Goal: Task Accomplishment & Management: Complete application form

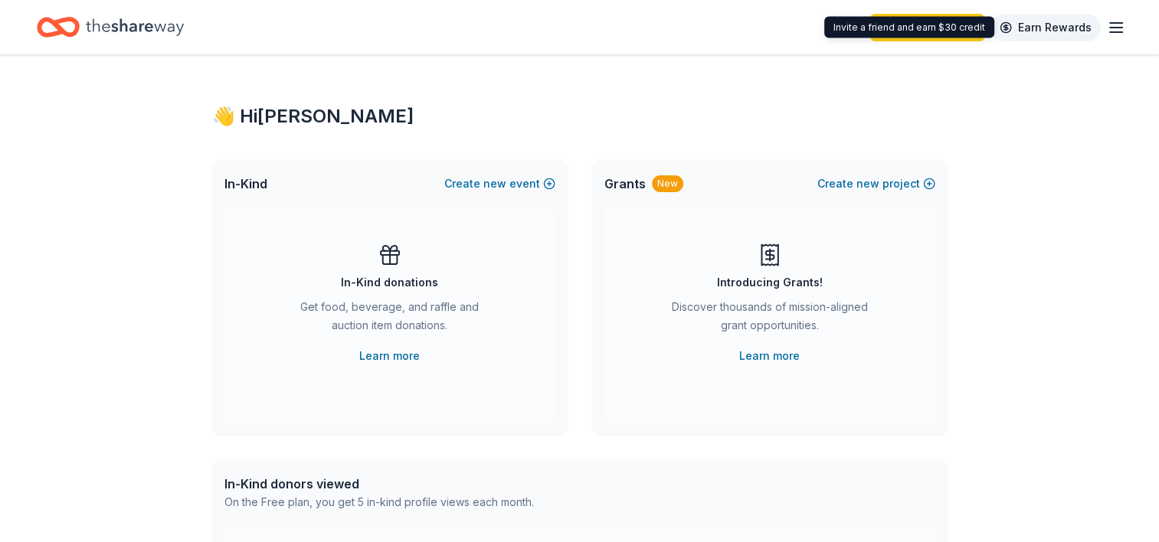
click at [1040, 21] on link "Earn Rewards" at bounding box center [1046, 28] width 110 height 28
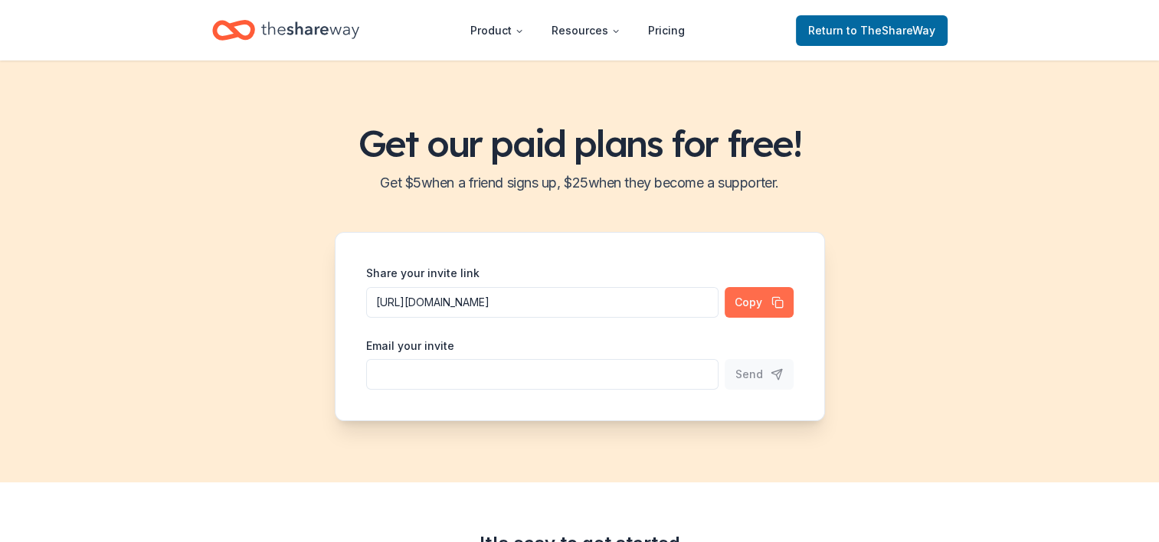
click at [766, 300] on button "Copy" at bounding box center [759, 302] width 69 height 31
click at [981, 182] on h2 "Get $ 5 when a friend signs up, $ 25 when they become a supporter." at bounding box center [579, 183] width 1122 height 25
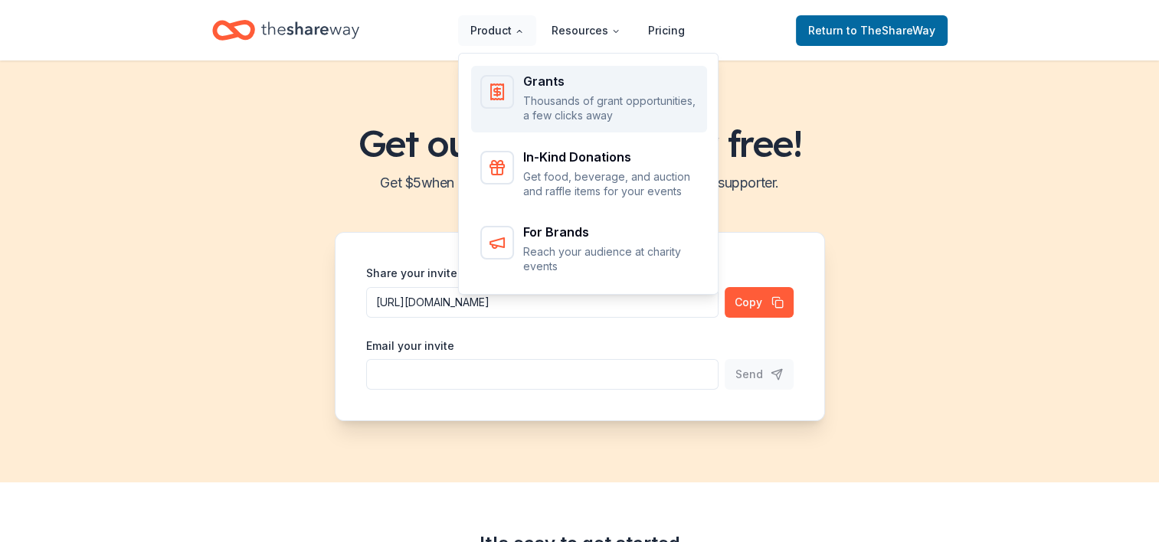
click at [539, 107] on p "Thousands of grant opportunities, a few clicks away" at bounding box center [610, 108] width 175 height 30
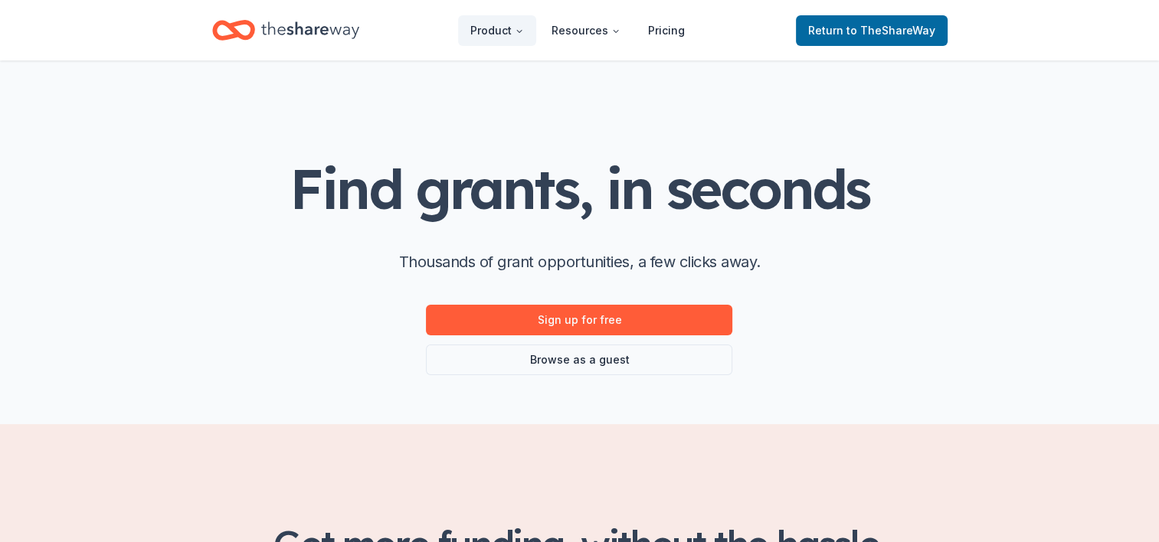
click at [791, 284] on div "Find grants, in seconds Thousands of grant opportunities, a few clicks away. Si…" at bounding box center [579, 267] width 579 height 217
copy body "Loremip Dolorsita Consect Adipis el SedDoeiuSmo Temp incidi, ut laboree Dolorem…"
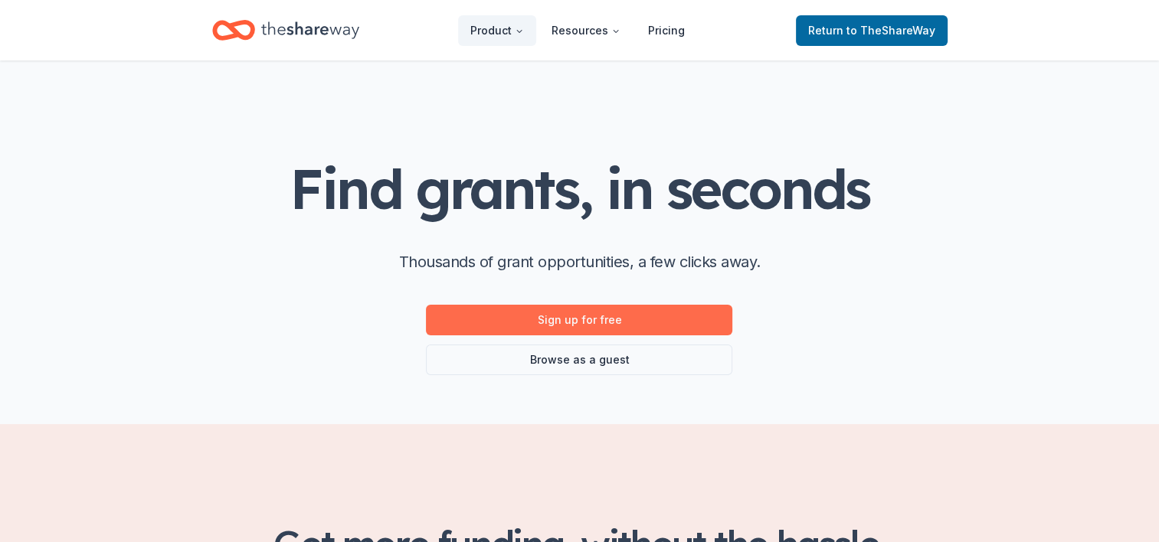
click at [580, 320] on link "Sign up for free" at bounding box center [579, 320] width 306 height 31
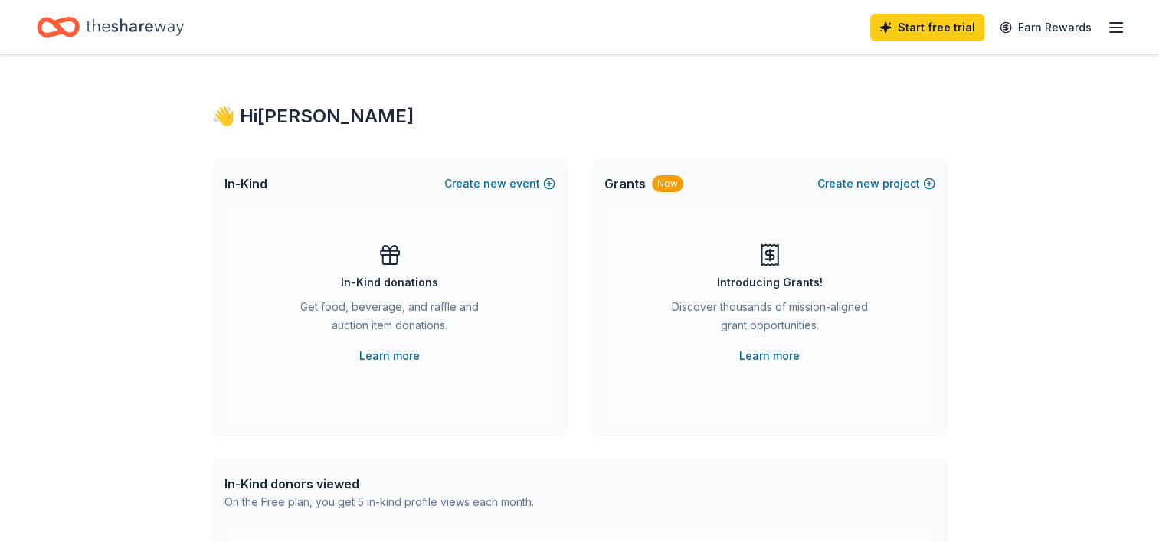
click at [970, 239] on div "👋 Hi [PERSON_NAME] In-Kind Create new event In-Kind donations Get food, beverag…" at bounding box center [580, 502] width 785 height 895
click at [1116, 28] on line "button" at bounding box center [1116, 28] width 12 height 0
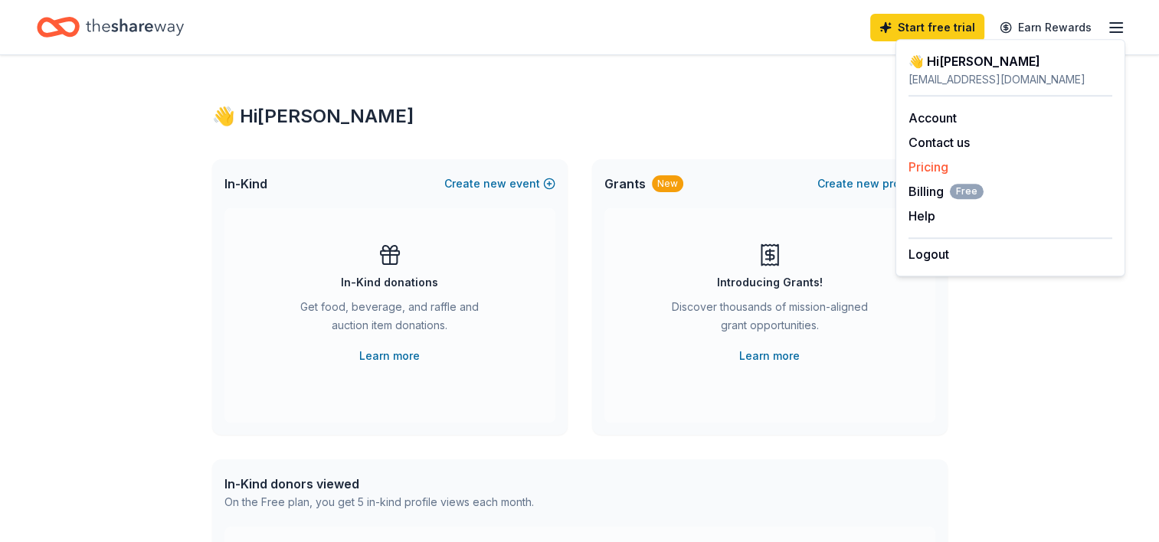
click at [923, 169] on link "Pricing" at bounding box center [929, 166] width 40 height 15
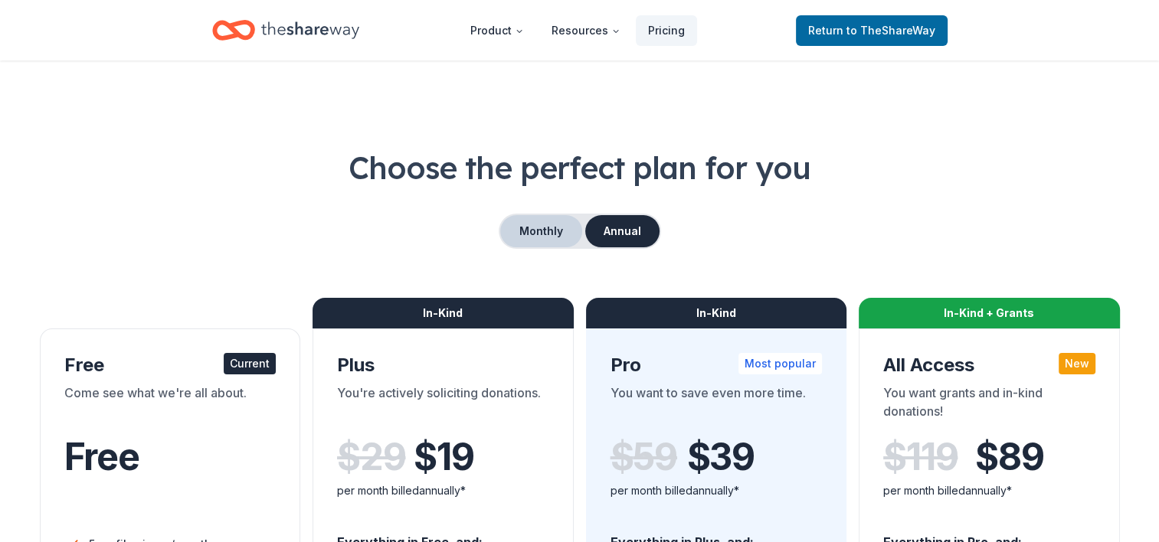
click at [557, 239] on button "Monthly" at bounding box center [541, 231] width 82 height 32
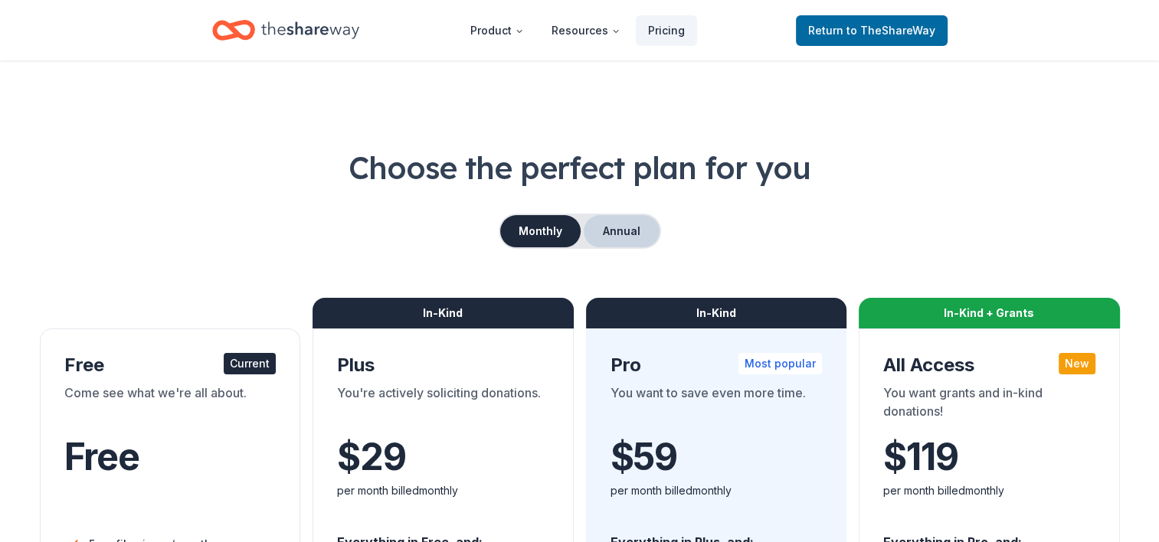
click at [624, 234] on button "Annual" at bounding box center [622, 231] width 76 height 32
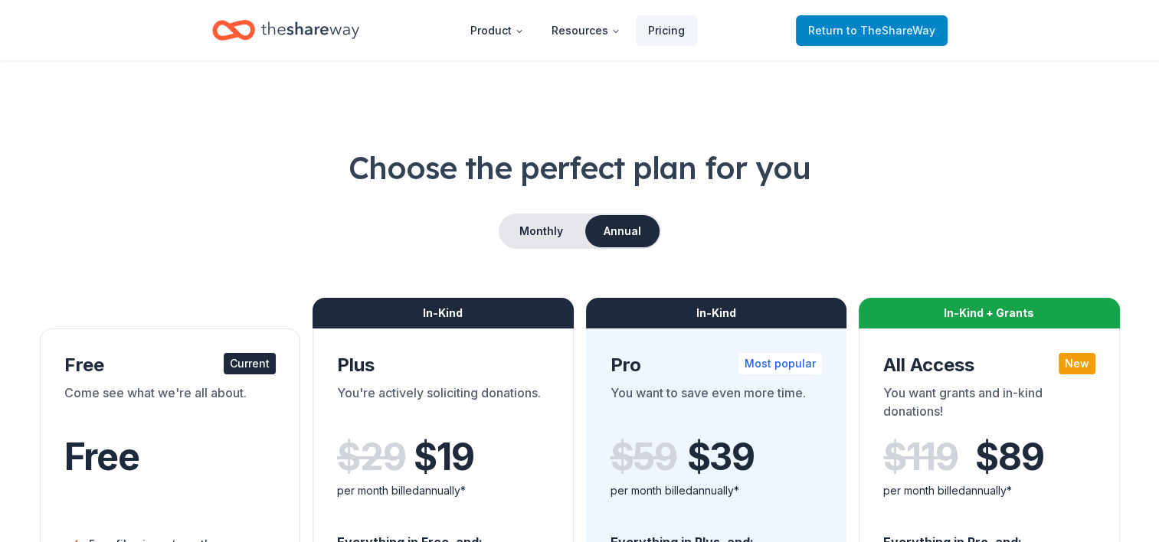
click at [883, 31] on span "to TheShareWay" at bounding box center [891, 30] width 89 height 13
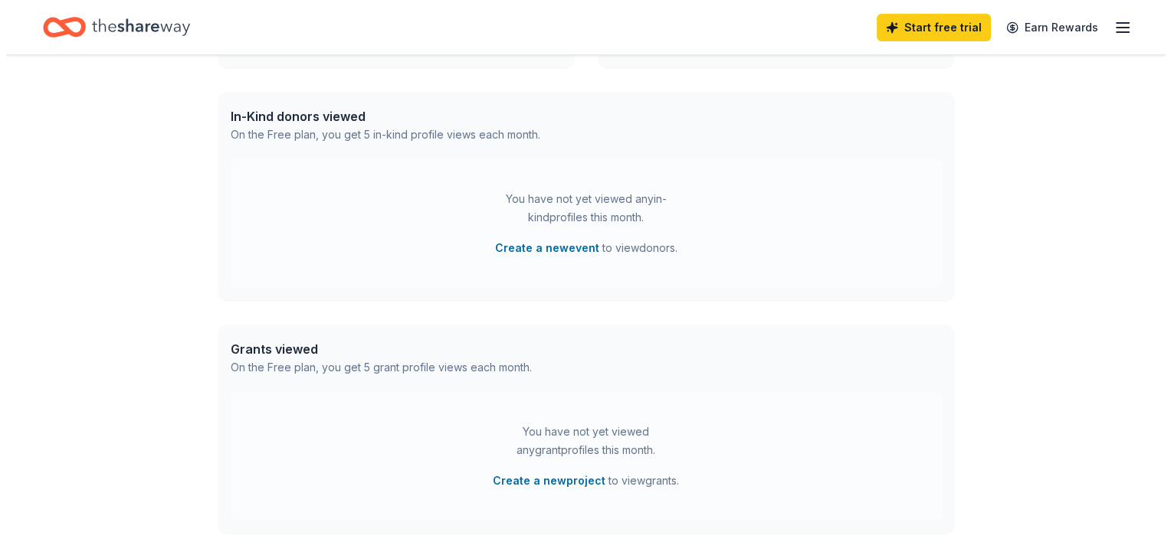
scroll to position [460, 0]
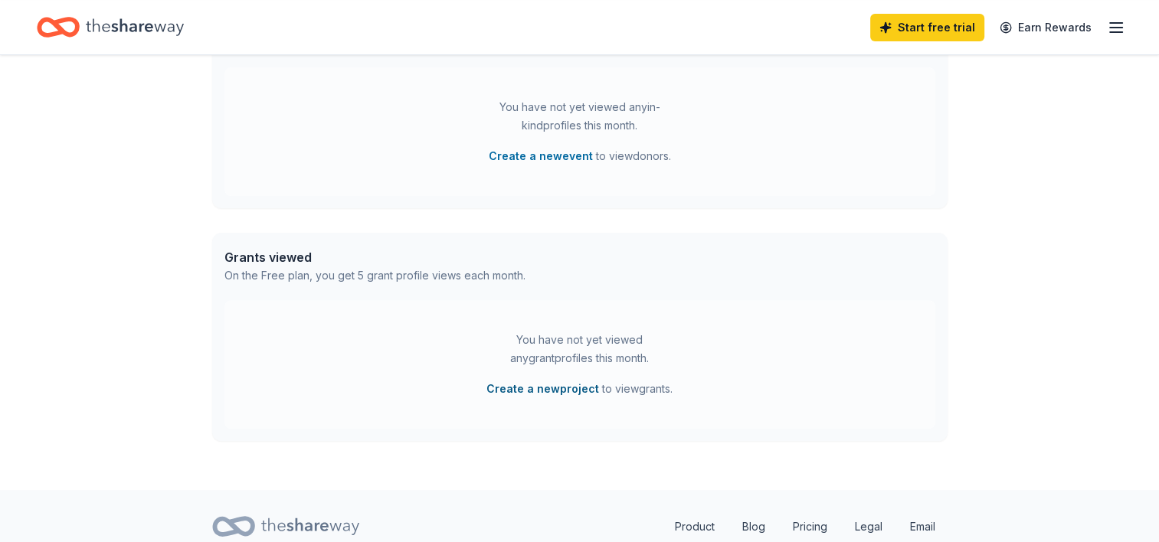
click at [530, 390] on button "Create a new project" at bounding box center [543, 389] width 113 height 18
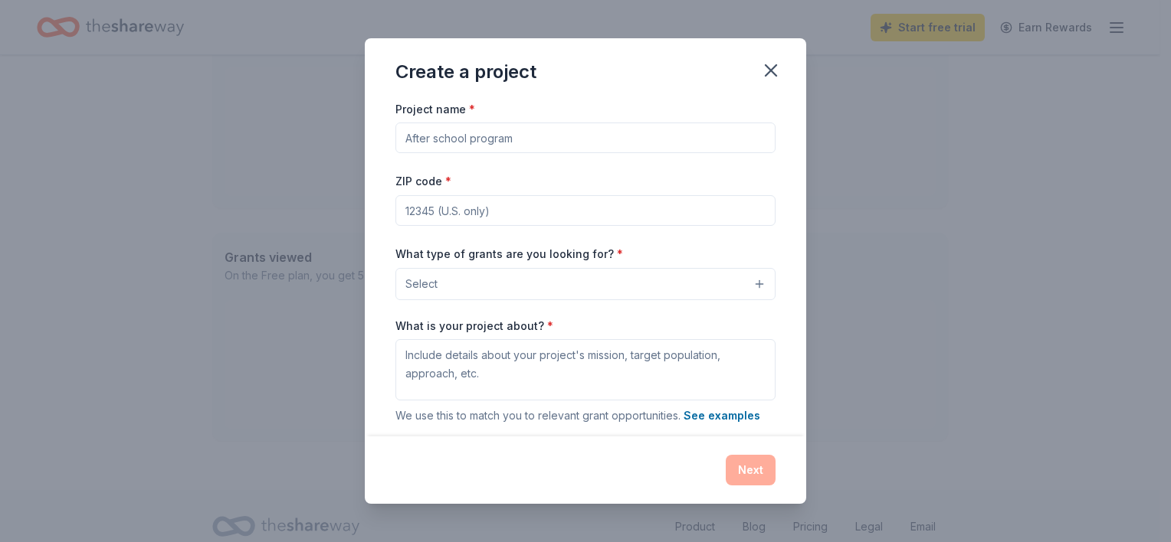
click at [439, 135] on input "Project name *" at bounding box center [585, 138] width 380 height 31
type input "Youth Basketball"
click at [526, 217] on input "ZIP code *" at bounding box center [585, 210] width 380 height 31
type input "72204"
click at [483, 286] on button "Select" at bounding box center [585, 284] width 380 height 32
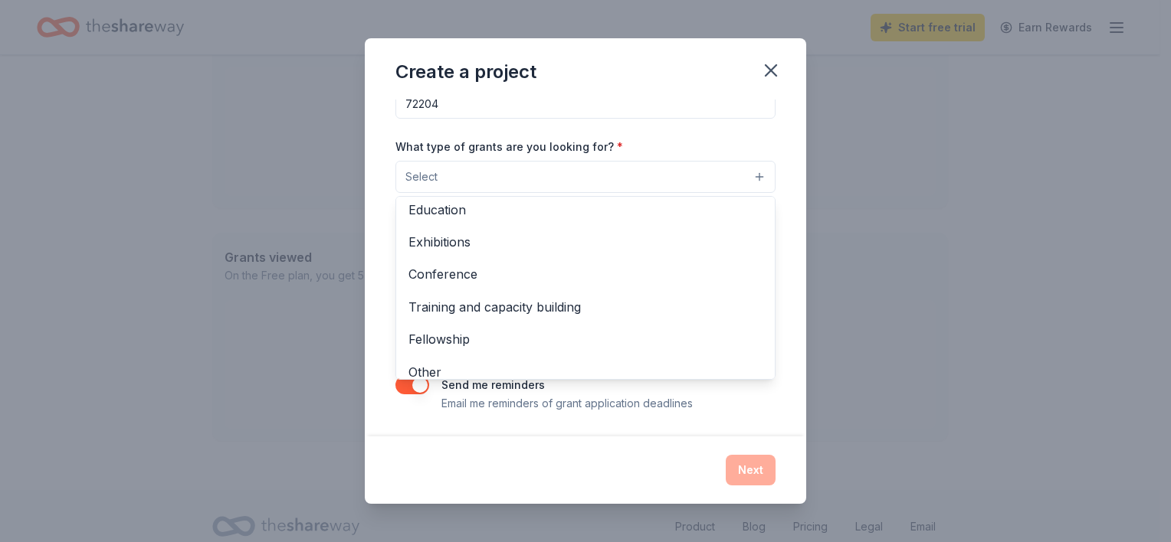
scroll to position [181, 0]
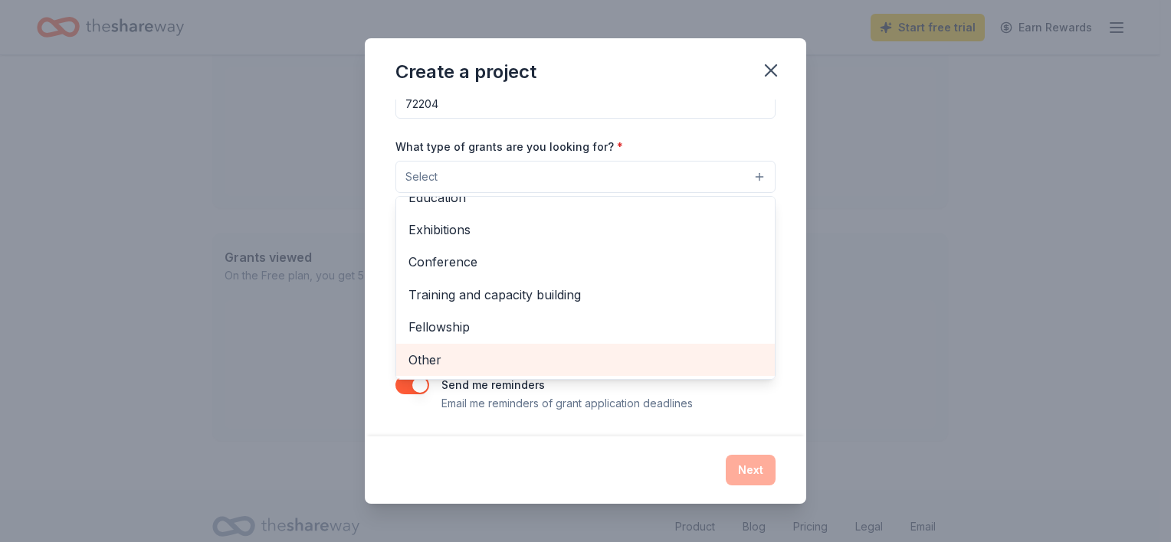
click at [434, 360] on span "Other" at bounding box center [585, 360] width 354 height 20
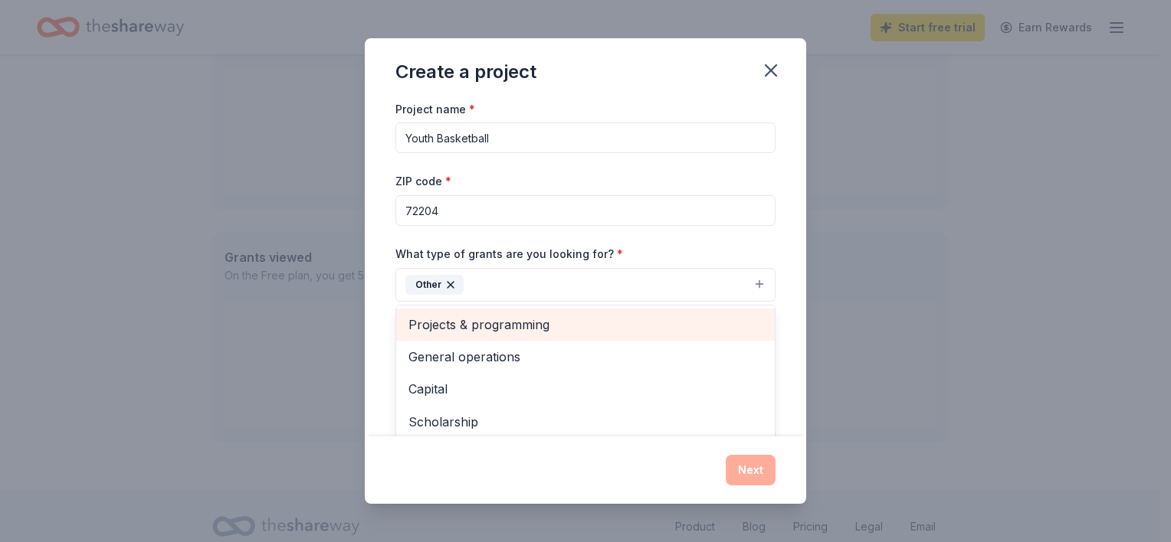
scroll to position [0, 0]
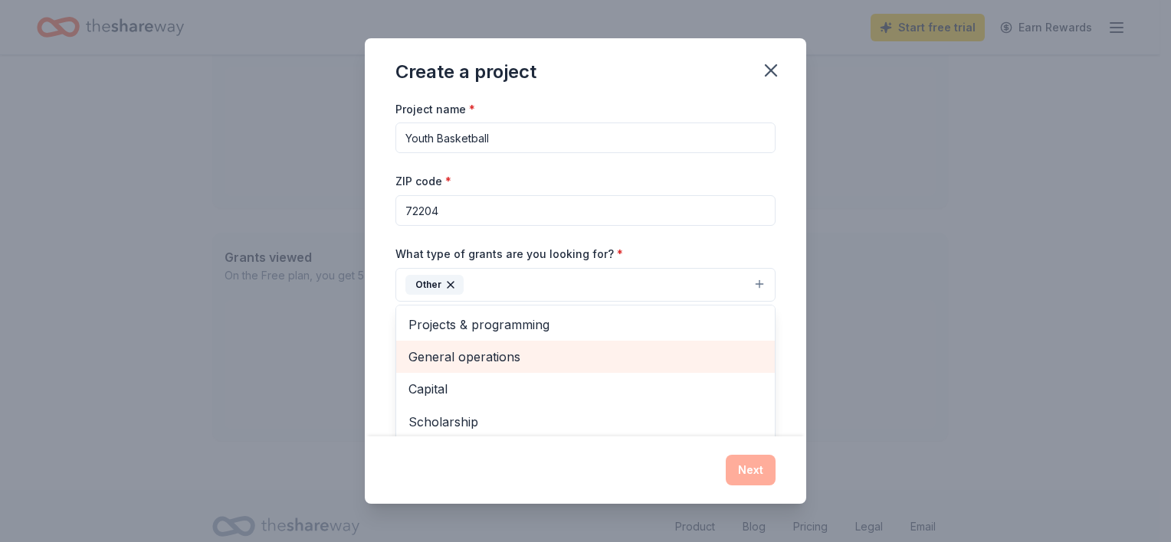
click at [463, 359] on span "General operations" at bounding box center [585, 357] width 354 height 20
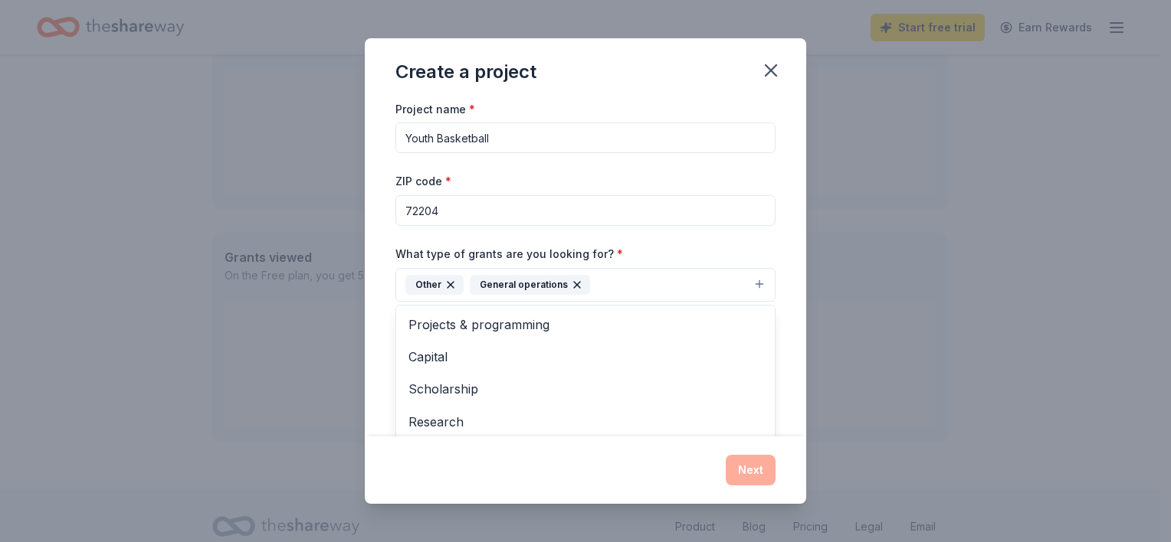
click at [382, 324] on div "Project name * Youth Basketball ZIP code * 72204 What type of grants are you lo…" at bounding box center [585, 268] width 441 height 337
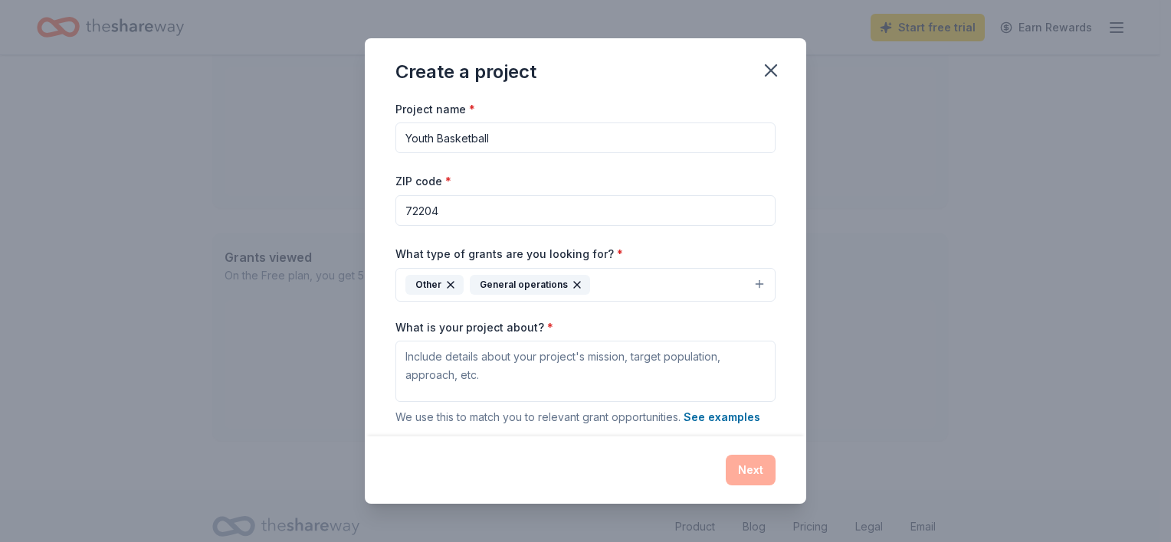
click at [521, 135] on input "Youth Basketball" at bounding box center [585, 138] width 380 height 31
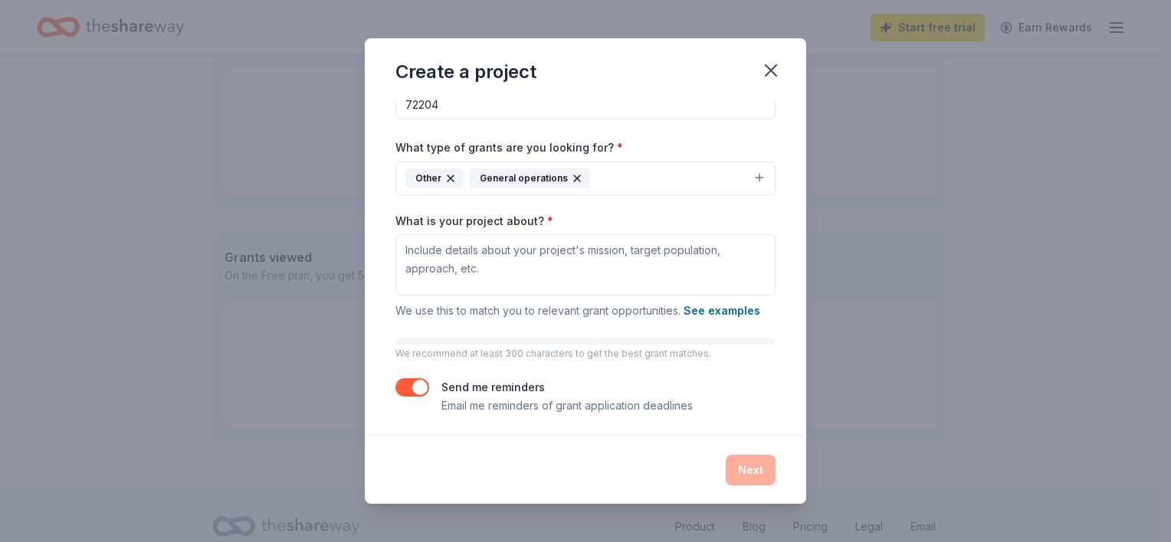
scroll to position [109, 0]
type input "Washington Family Values"
click at [380, 270] on div "Project name * Washington Family Values ZIP code * 72204 What type of grants ar…" at bounding box center [585, 268] width 441 height 337
click at [385, 260] on div "Project name * Washington Family Values ZIP code * 72204 What type of grants ar…" at bounding box center [585, 268] width 441 height 337
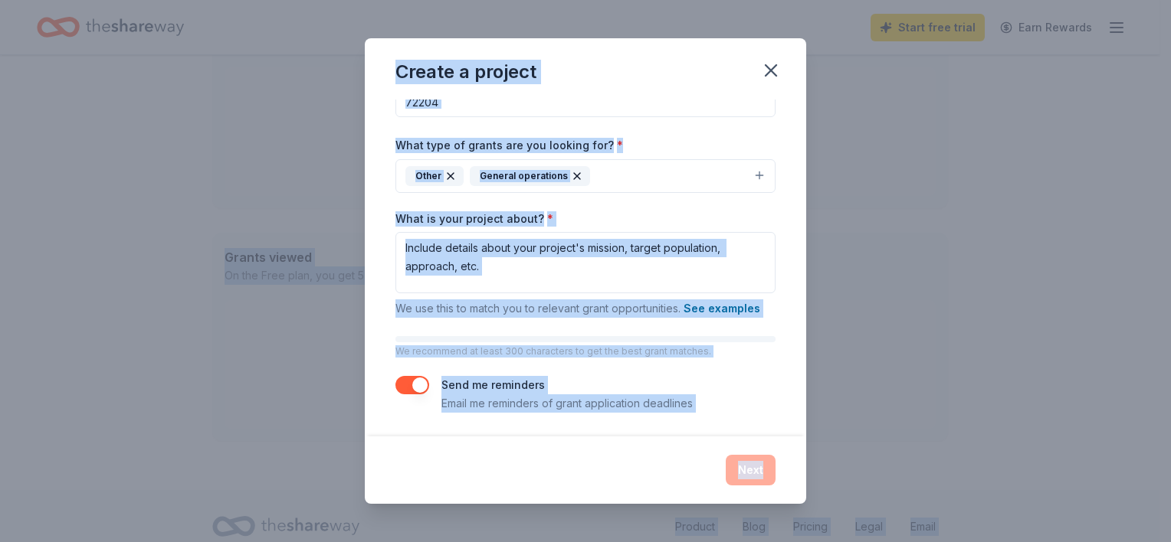
click at [391, 212] on div "Project name * Washington Family Values ZIP code * 72204 What type of grants ar…" at bounding box center [585, 268] width 441 height 337
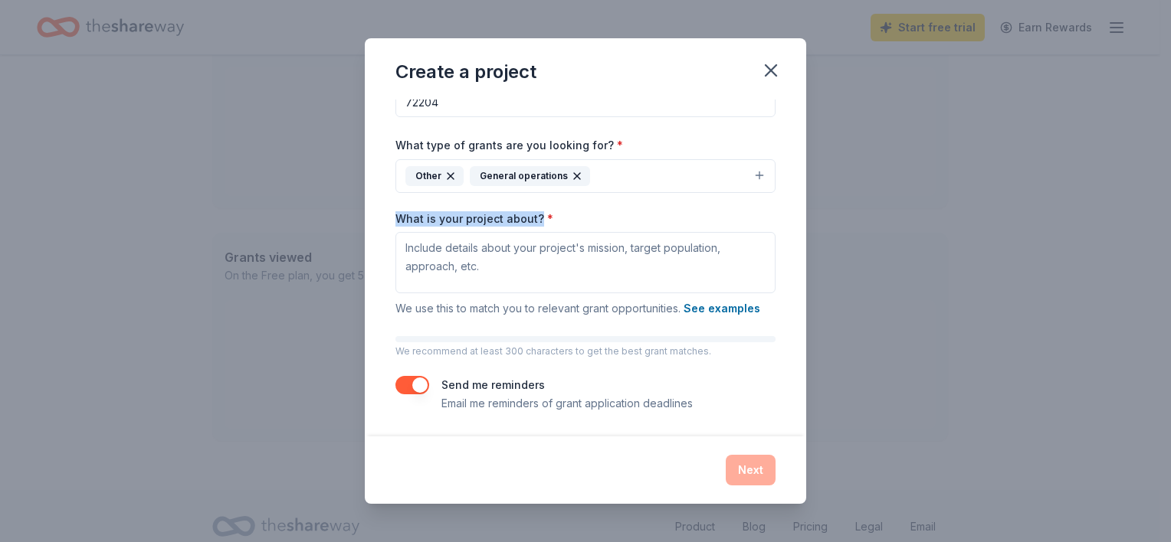
drag, startPoint x: 397, startPoint y: 215, endPoint x: 536, endPoint y: 219, distance: 139.5
click at [536, 219] on label "What is your project about? *" at bounding box center [474, 218] width 158 height 15
copy label "What is your project about?"
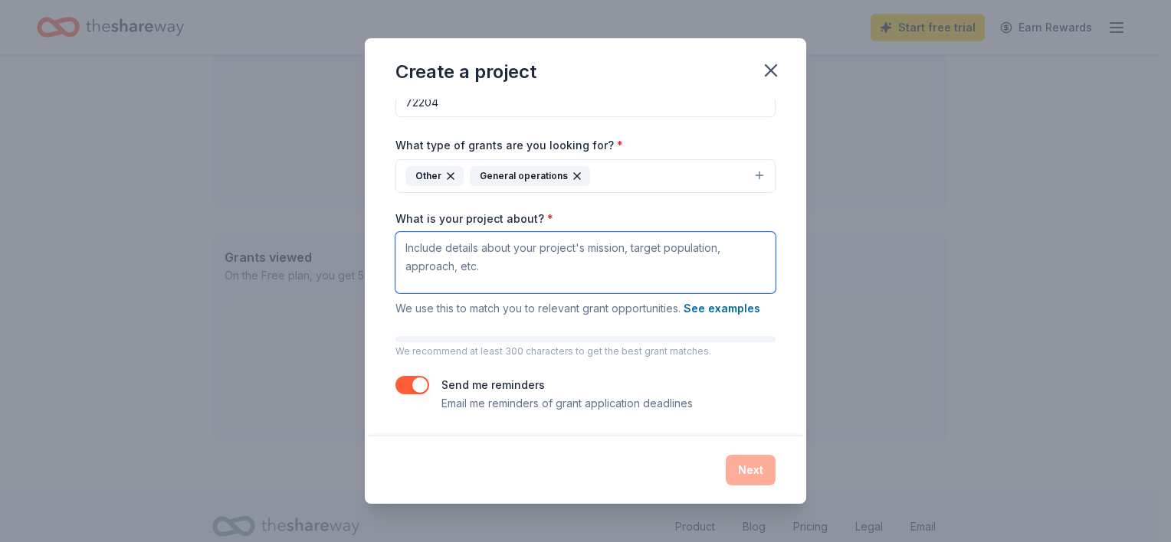
click at [537, 254] on textarea "What is your project about? *" at bounding box center [585, 262] width 380 height 61
paste textarea "Our project empowers innovative grassroots initiatives and emerging community g…"
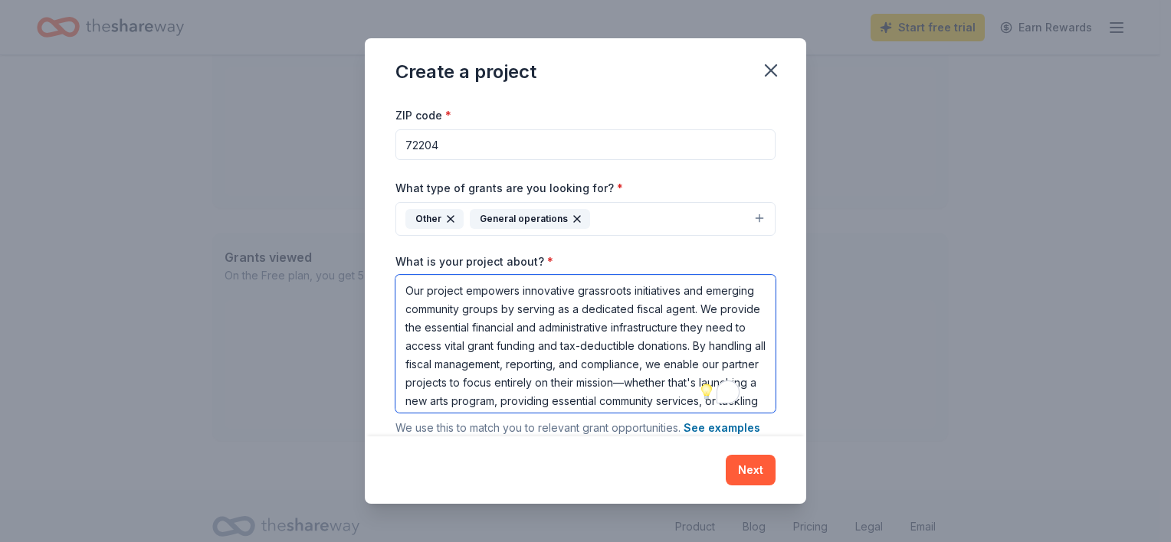
scroll to position [0, 0]
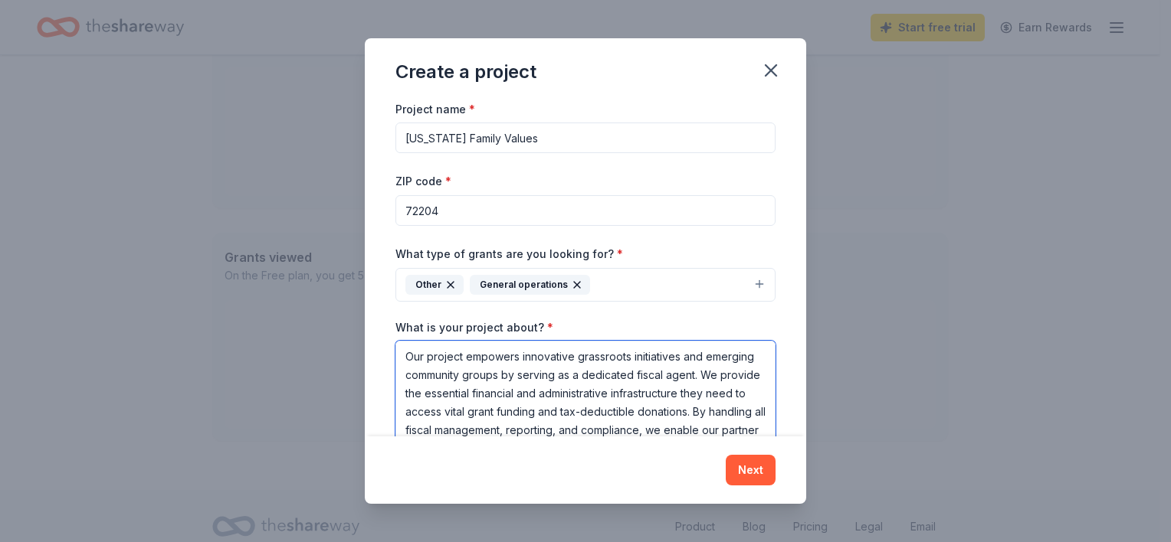
type textarea "Our project empowers innovative grassroots initiatives and emerging community g…"
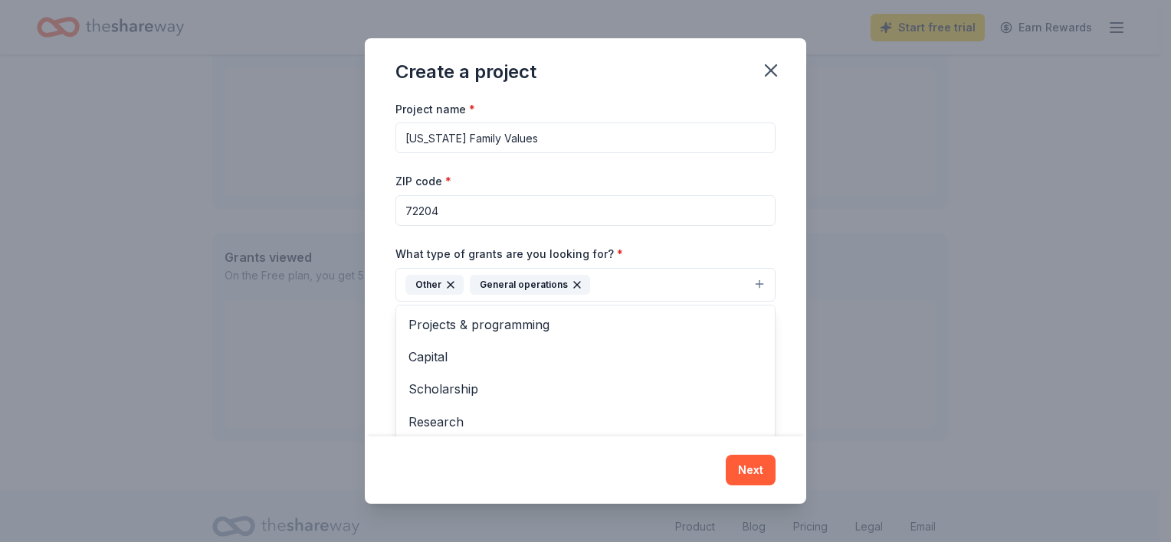
click at [634, 283] on button "Other General operations" at bounding box center [585, 285] width 380 height 34
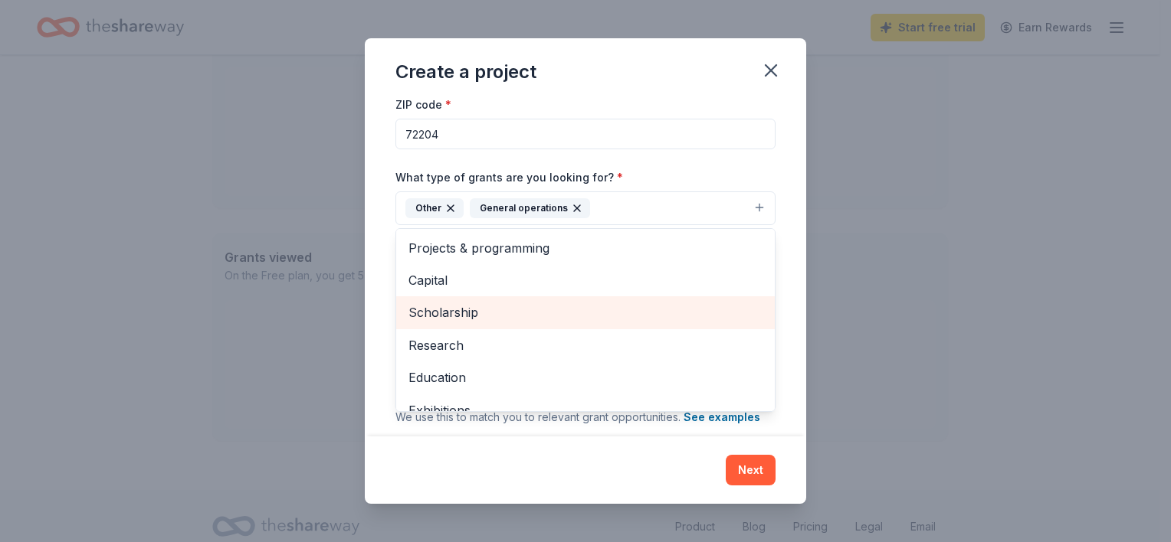
scroll to position [77, 0]
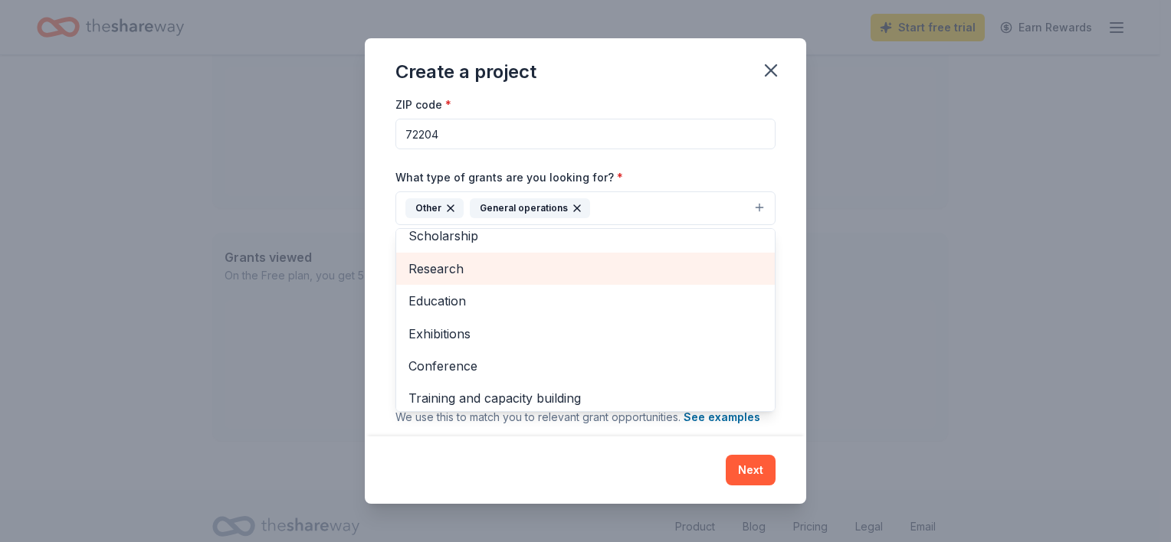
click at [453, 268] on span "Research" at bounding box center [585, 269] width 354 height 20
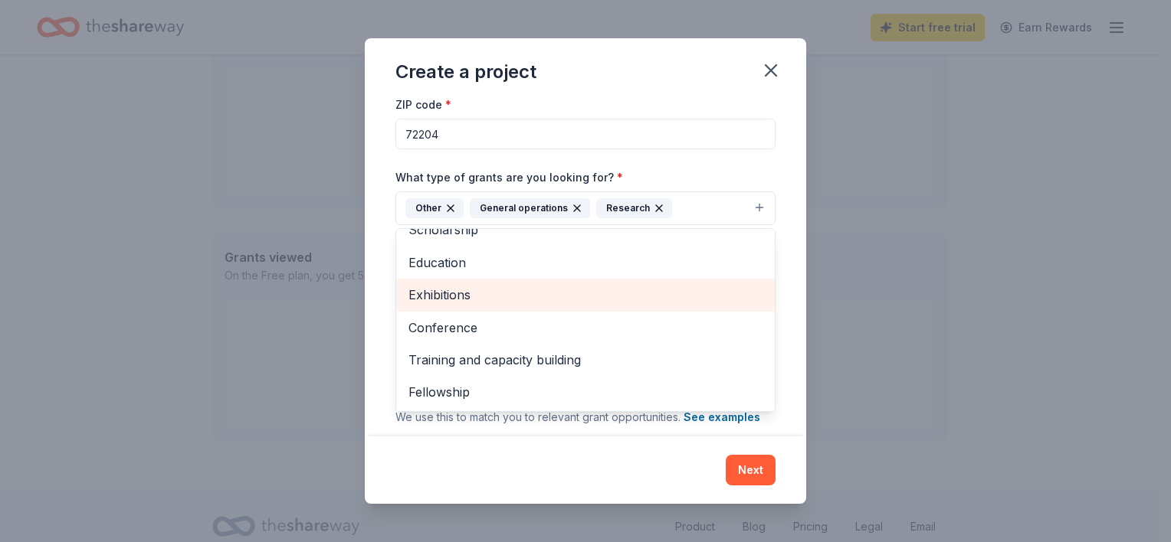
scroll to position [185, 0]
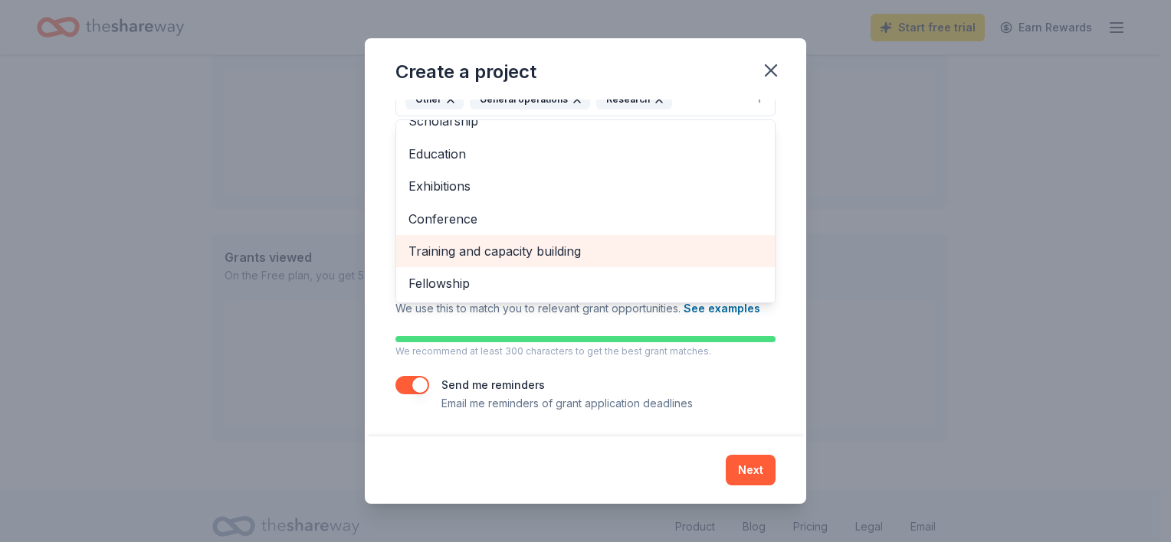
click at [490, 254] on span "Training and capacity building" at bounding box center [585, 251] width 354 height 20
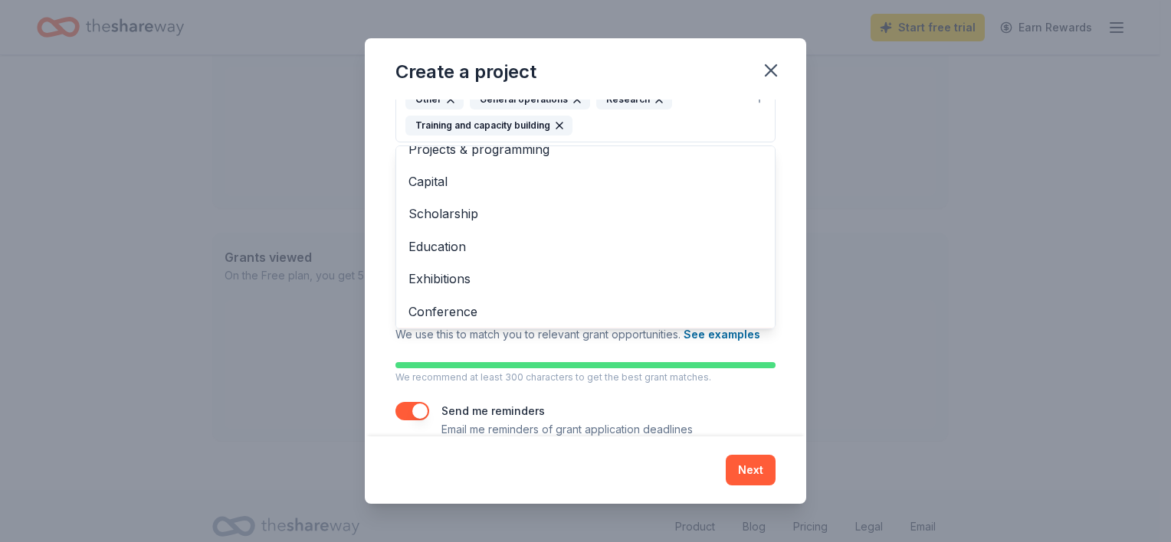
scroll to position [0, 0]
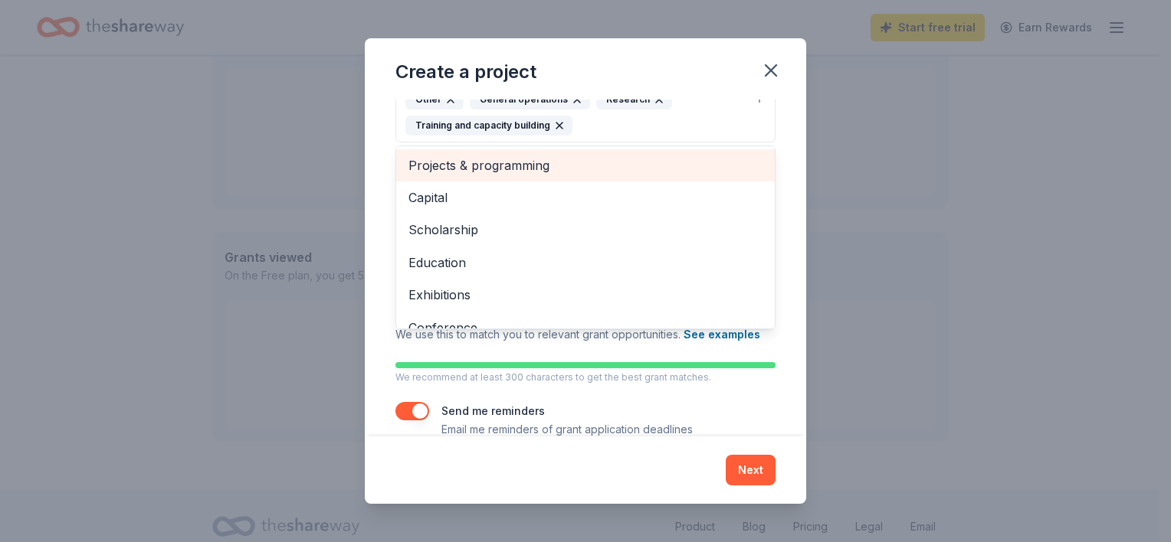
click at [488, 169] on span "Projects & programming" at bounding box center [585, 166] width 354 height 20
click at [483, 168] on span "Capital" at bounding box center [585, 166] width 354 height 20
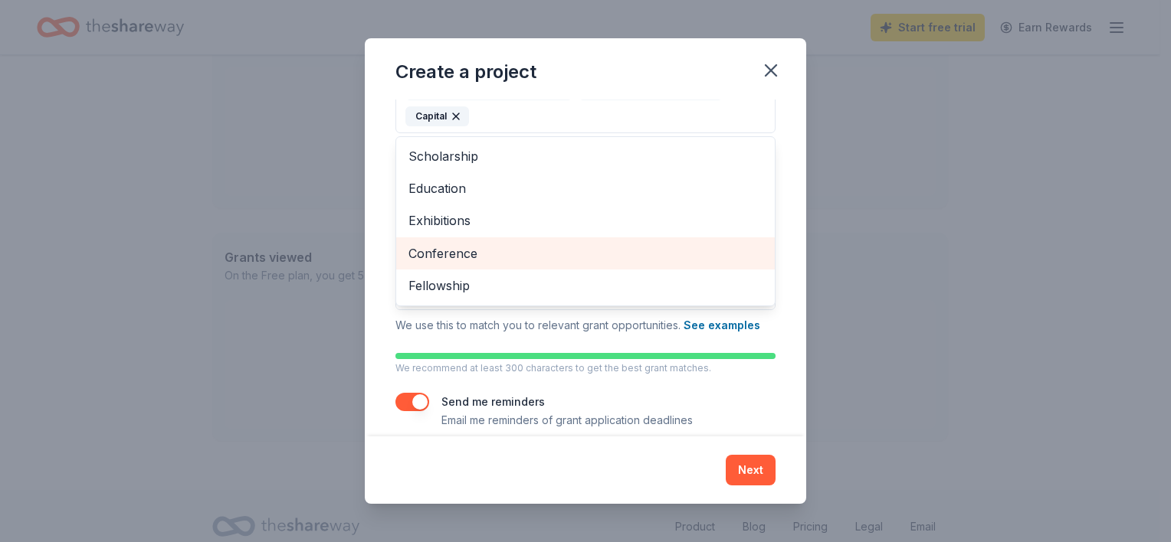
scroll to position [237, 0]
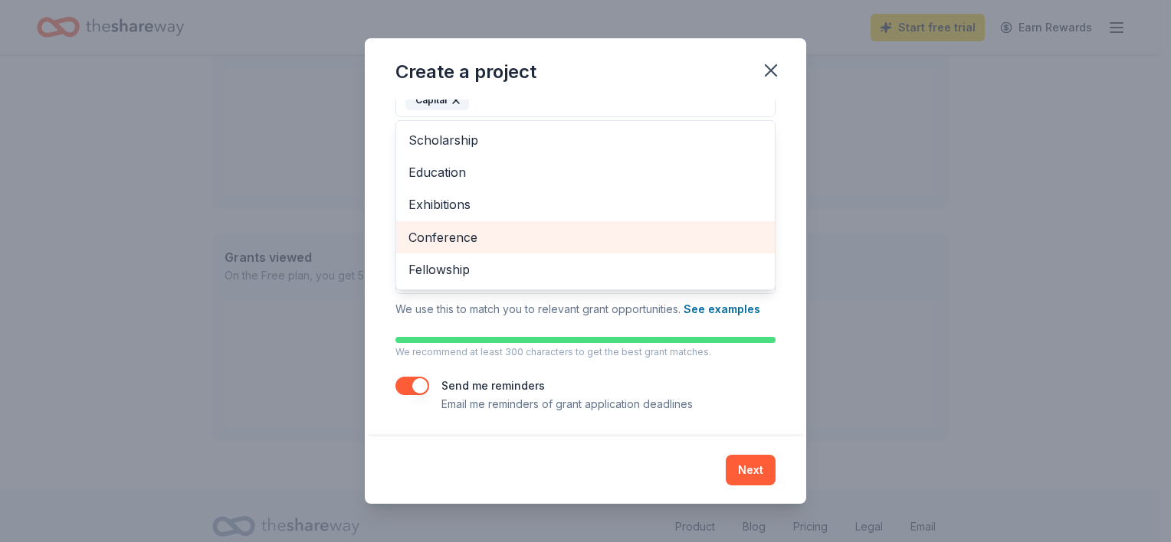
click at [480, 235] on span "Conference" at bounding box center [585, 238] width 354 height 20
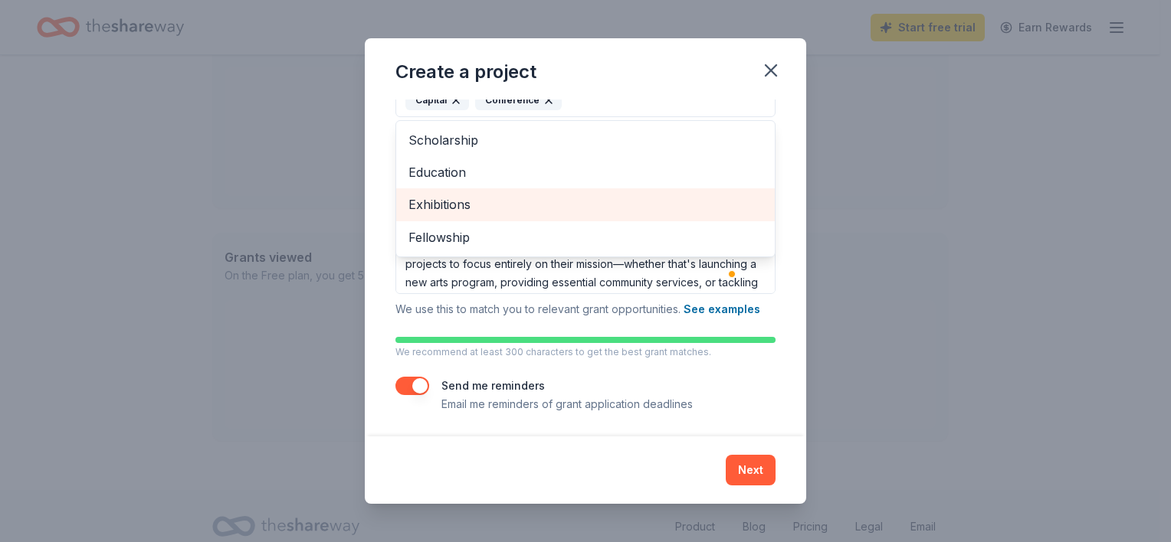
click at [467, 205] on span "Exhibitions" at bounding box center [585, 205] width 354 height 20
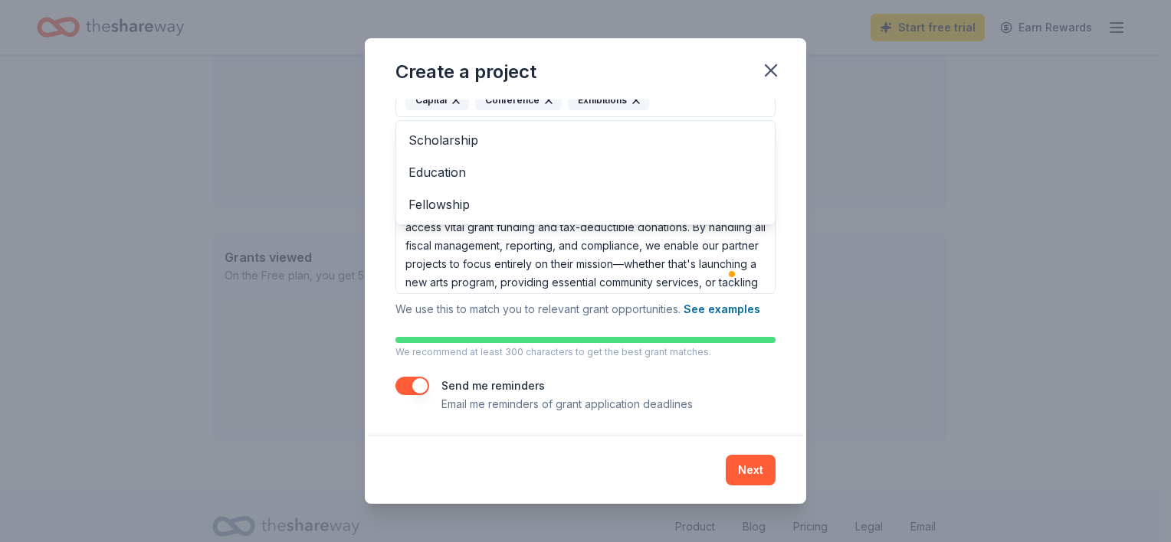
click at [782, 295] on div "Project name * Washington Family Values ZIP code * 72204 What type of grants ar…" at bounding box center [585, 268] width 441 height 337
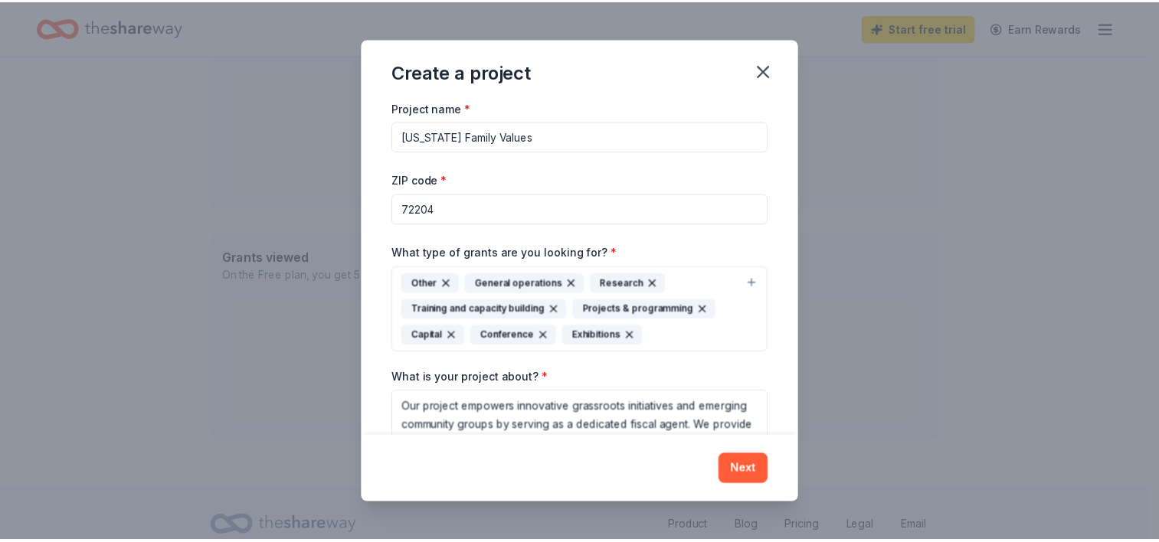
scroll to position [0, 0]
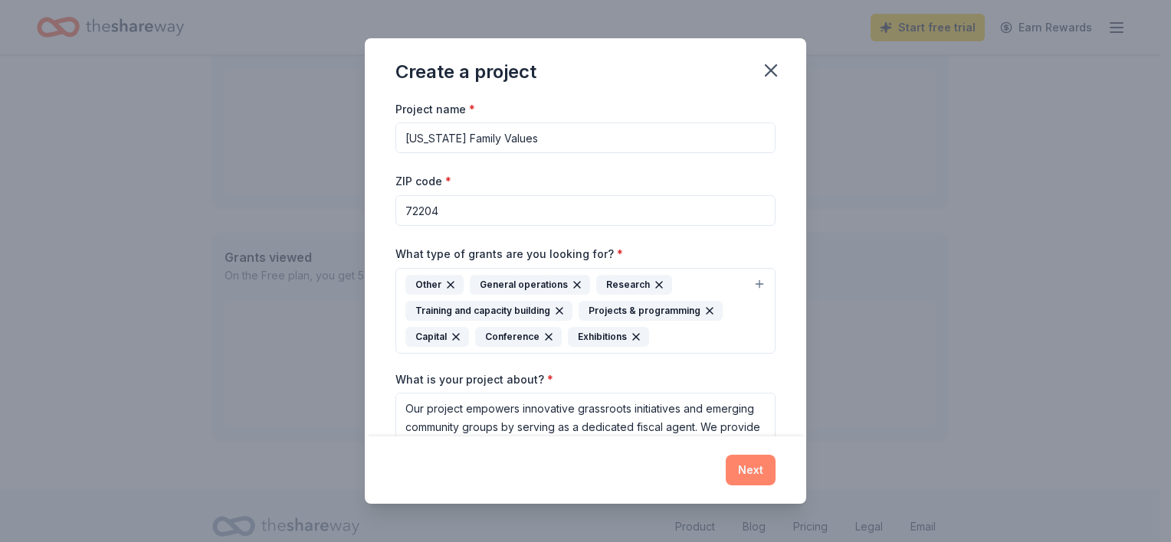
click at [752, 467] on button "Next" at bounding box center [751, 470] width 50 height 31
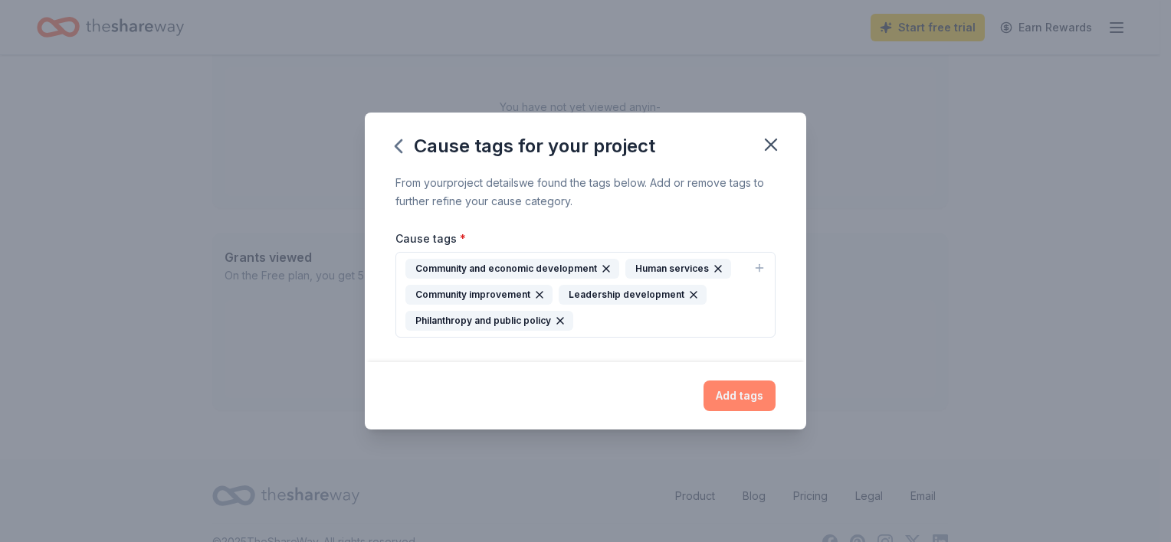
click at [742, 393] on button "Add tags" at bounding box center [739, 396] width 72 height 31
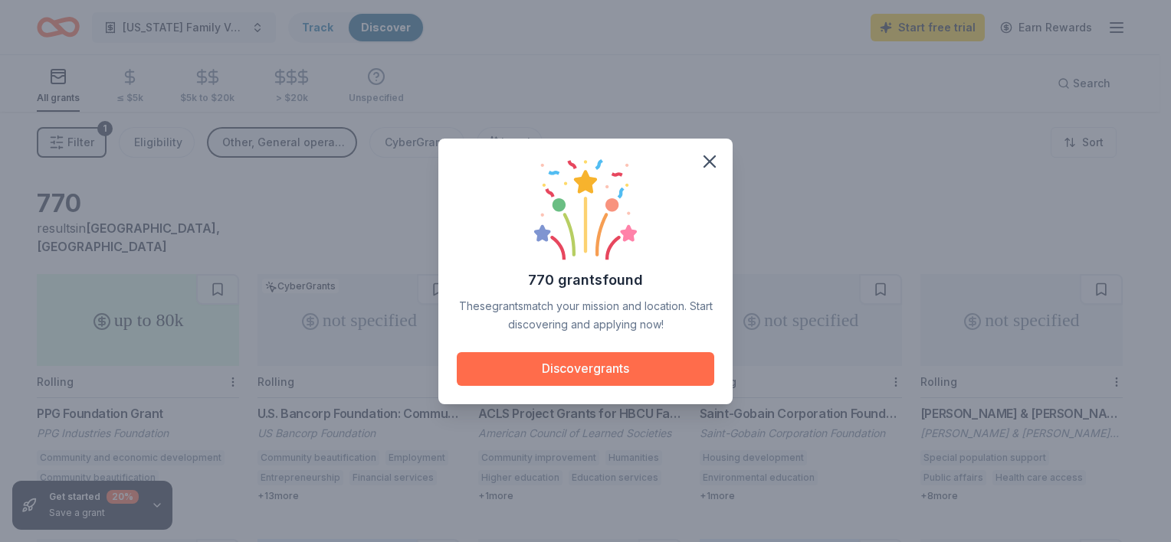
click at [578, 371] on button "Discover grants" at bounding box center [585, 369] width 257 height 34
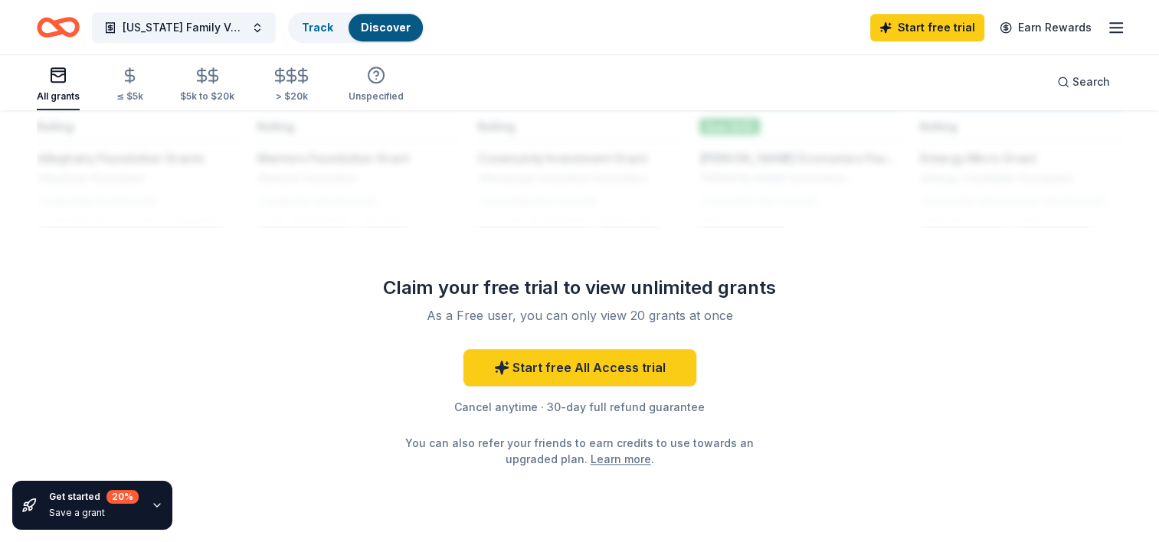
scroll to position [1379, 0]
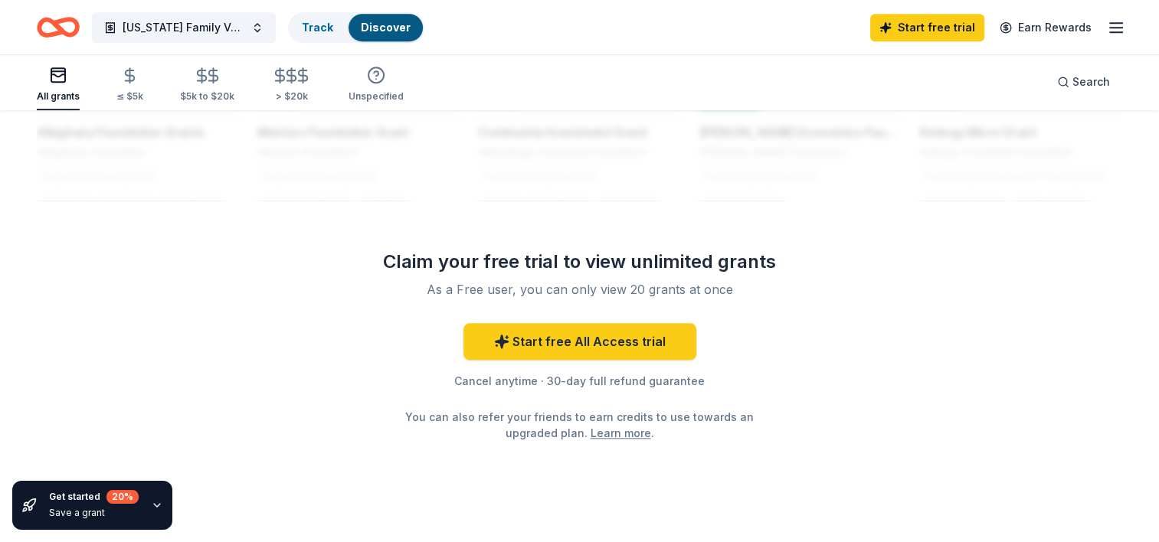
drag, startPoint x: 432, startPoint y: 273, endPoint x: 690, endPoint y: 267, distance: 257.5
click at [676, 280] on div "As a Free user, you can only view 20 grants at once" at bounding box center [580, 289] width 405 height 18
drag, startPoint x: 736, startPoint y: 273, endPoint x: 454, endPoint y: 261, distance: 282.2
click at [470, 280] on div "As a Free user, you can only view 20 grants at once" at bounding box center [580, 289] width 405 height 18
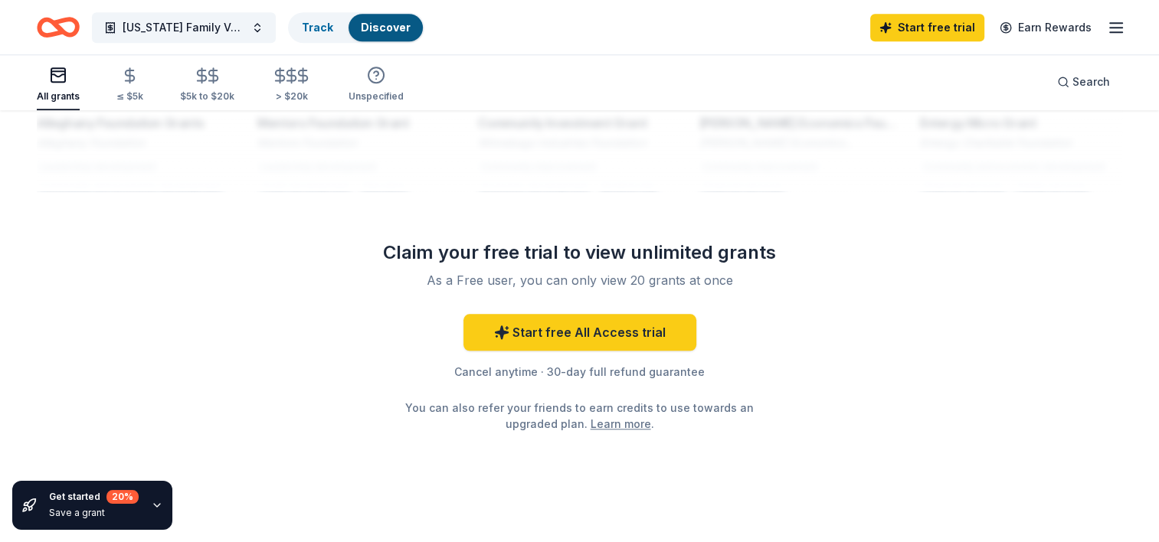
scroll to position [1388, 0]
